Goal: Information Seeking & Learning: Learn about a topic

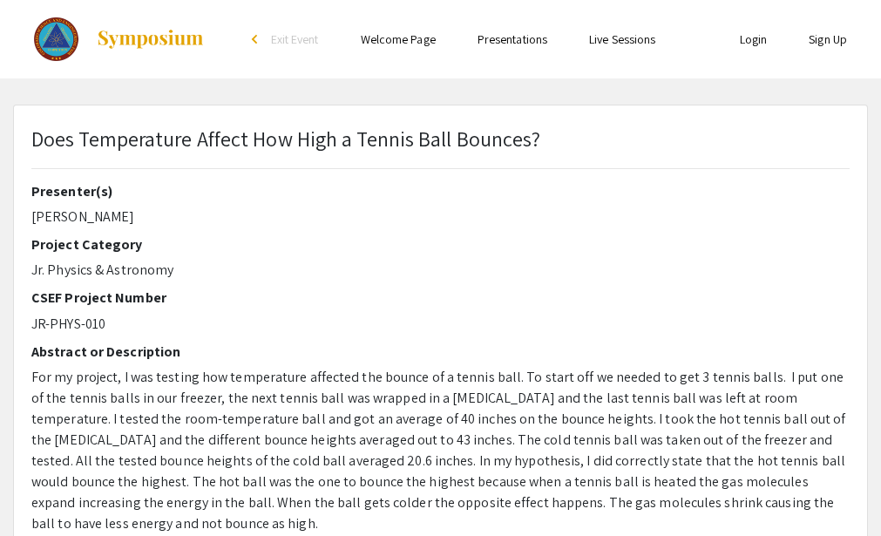
select select "custom"
type input "0"
select select "custom"
type input "1"
select select "auto"
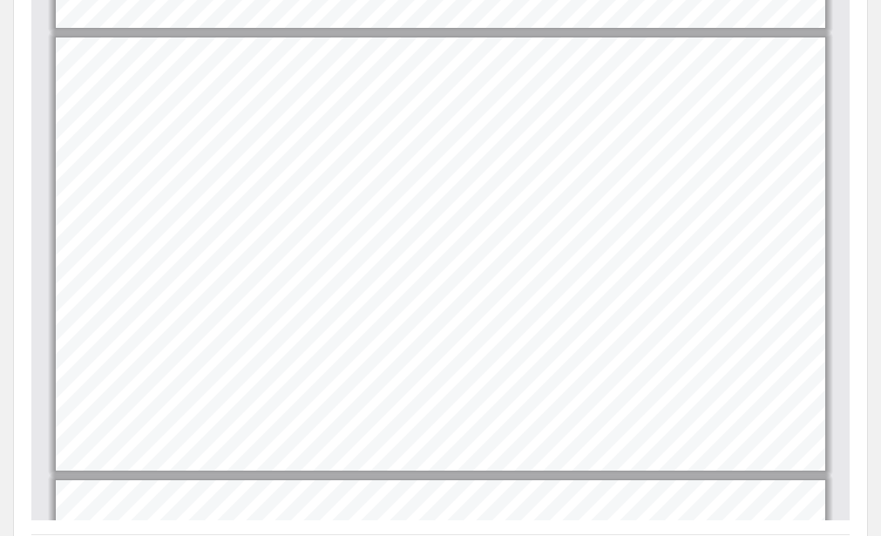
type input "5"
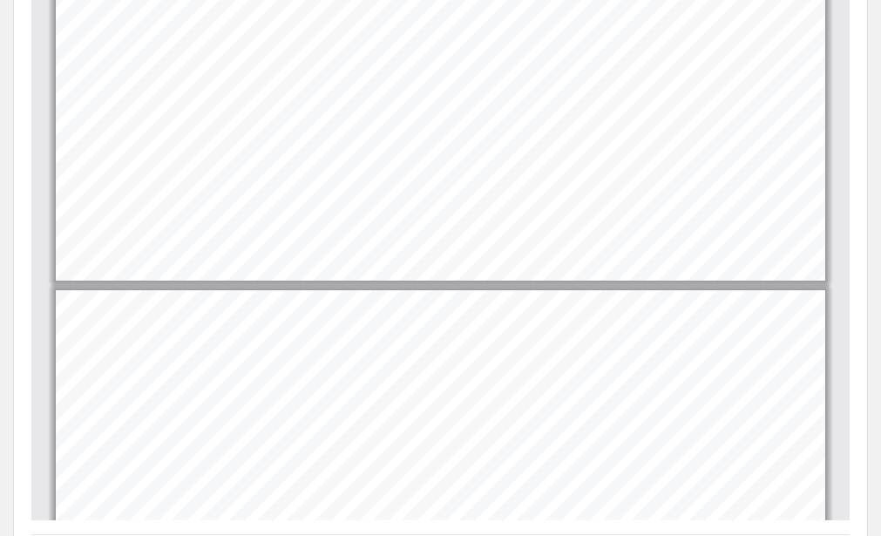
scroll to position [1870, 0]
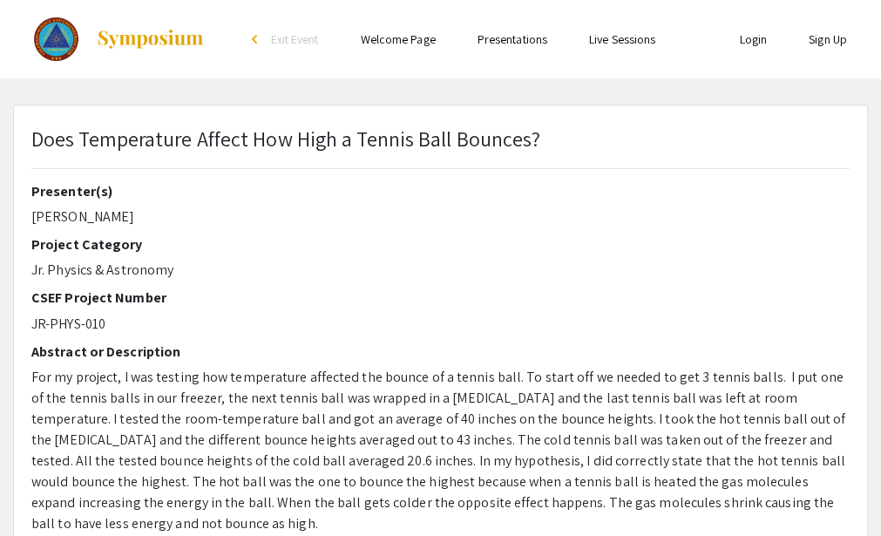
select select "custom"
type input "0"
select select "custom"
type input "1"
select select "auto"
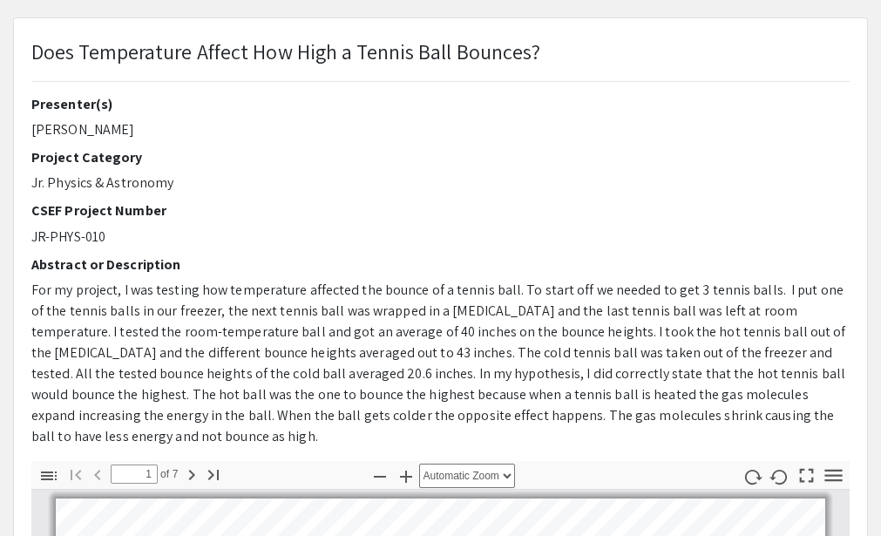
scroll to position [88, 0]
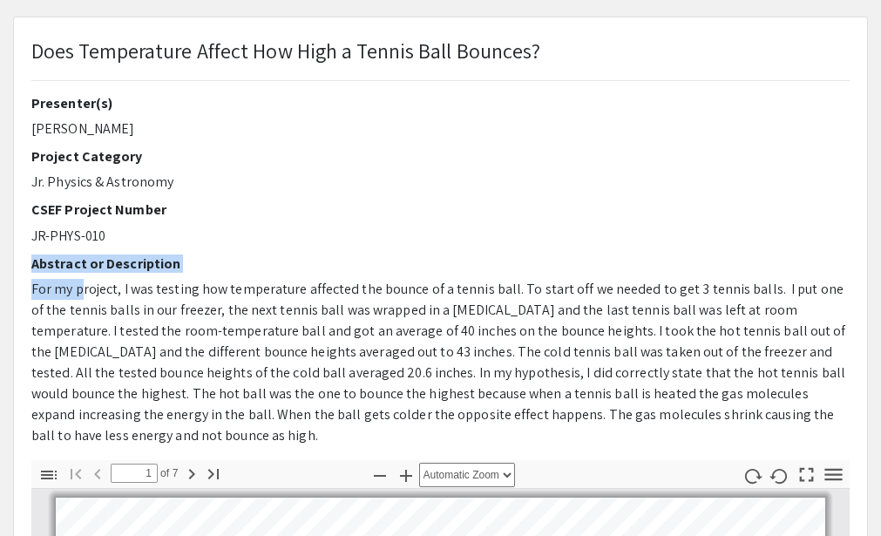
drag, startPoint x: 78, startPoint y: 285, endPoint x: 46, endPoint y: 265, distance: 38.0
click at [33, 268] on div "Presenter(s) [PERSON_NAME] Project Category Jr. Physics & Astronomy CSEF Projec…" at bounding box center [440, 277] width 818 height 365
click at [200, 227] on p "JR-PHYS-010" at bounding box center [440, 236] width 818 height 21
